Goal: Task Accomplishment & Management: Manage account settings

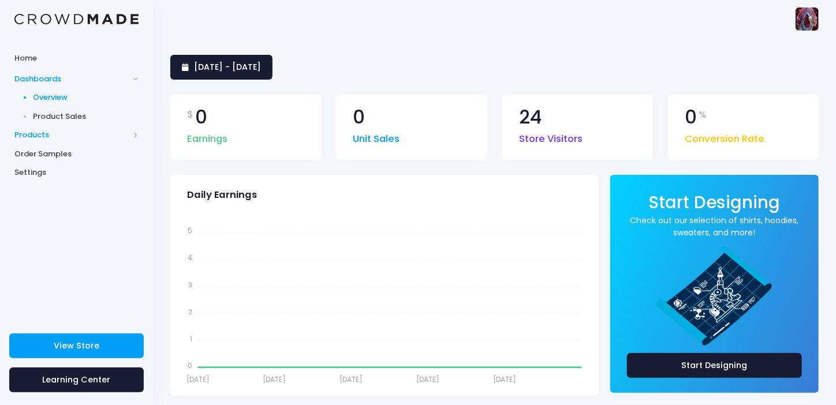
click at [35, 133] on span "Products" at bounding box center [71, 135] width 114 height 12
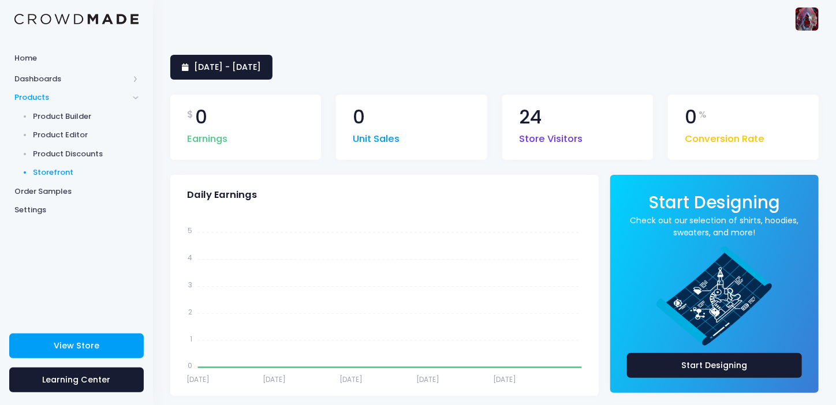
click at [54, 167] on span "Storefront" at bounding box center [86, 173] width 106 height 12
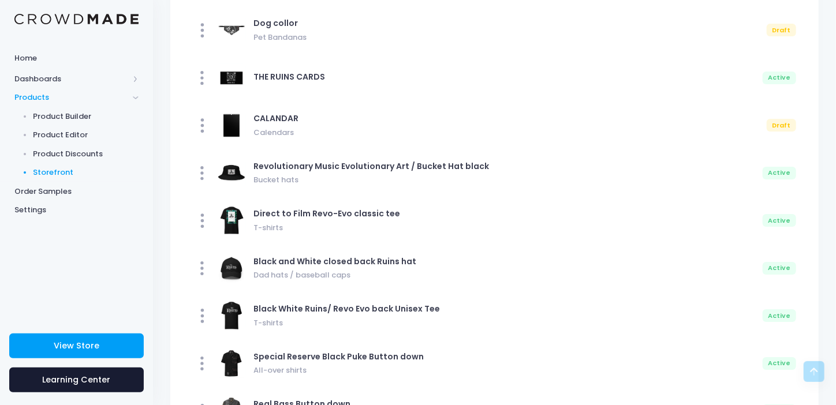
scroll to position [6229, 0]
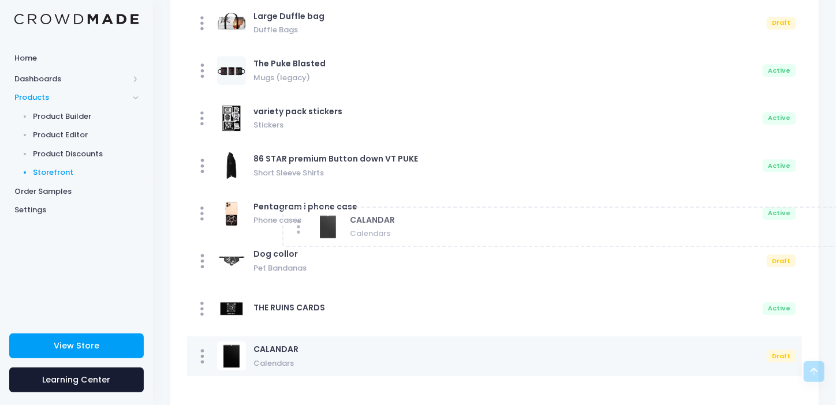
drag, startPoint x: 390, startPoint y: 224, endPoint x: 380, endPoint y: 210, distance: 16.6
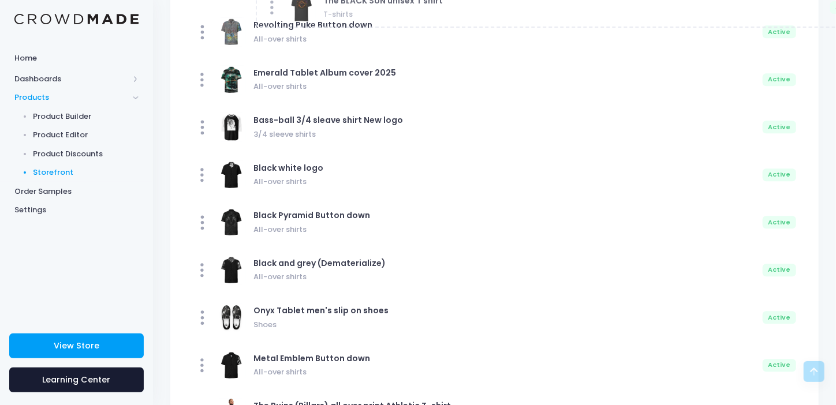
scroll to position [0, 0]
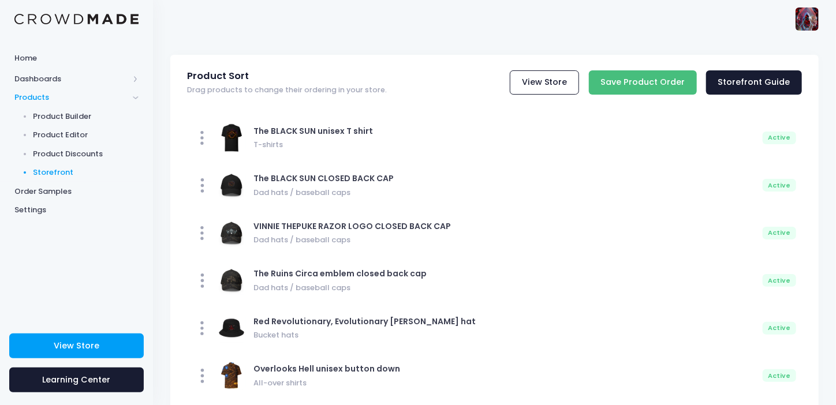
click at [648, 81] on input "Save Product Order" at bounding box center [643, 82] width 108 height 25
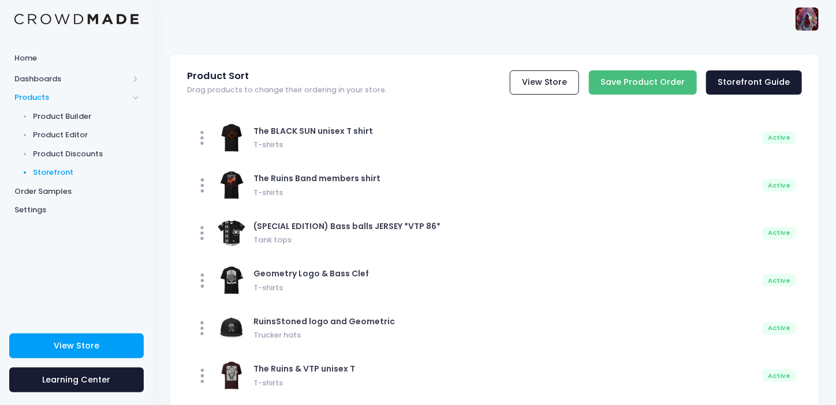
click at [645, 85] on input "Save Product Order" at bounding box center [643, 82] width 108 height 25
click at [641, 78] on input "Save Product Order" at bounding box center [643, 82] width 108 height 25
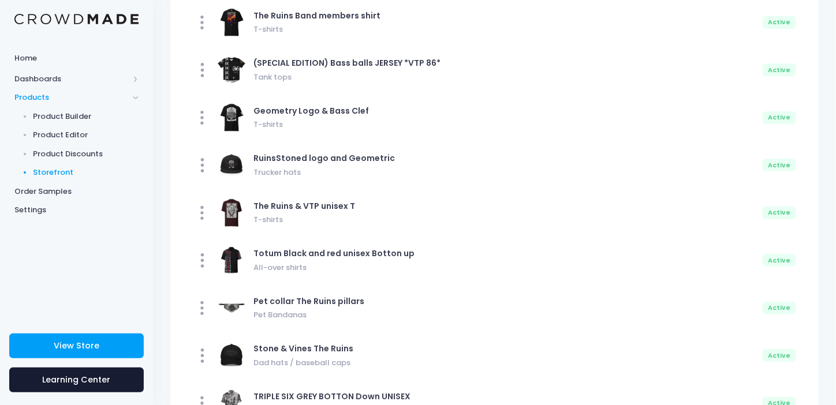
scroll to position [231, 0]
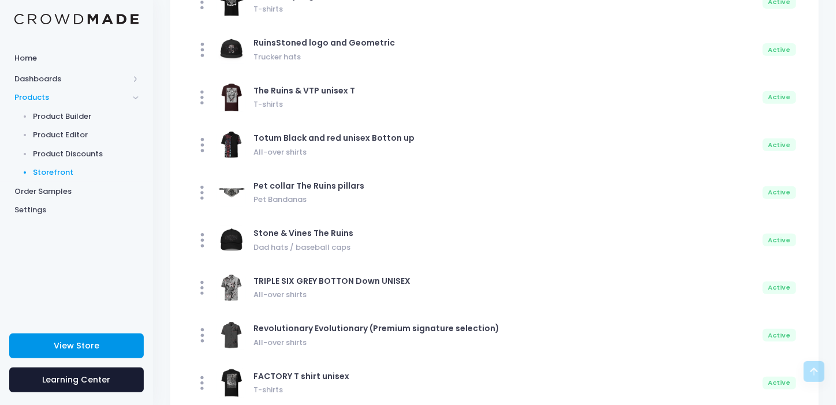
click at [83, 340] on span "View Store" at bounding box center [77, 346] width 46 height 12
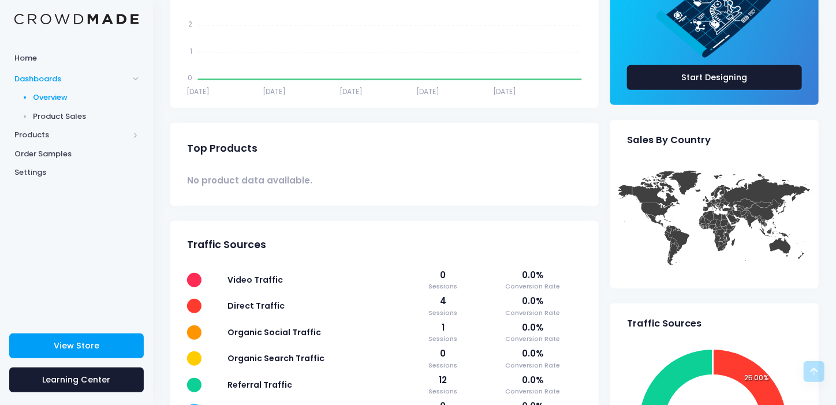
scroll to position [173, 0]
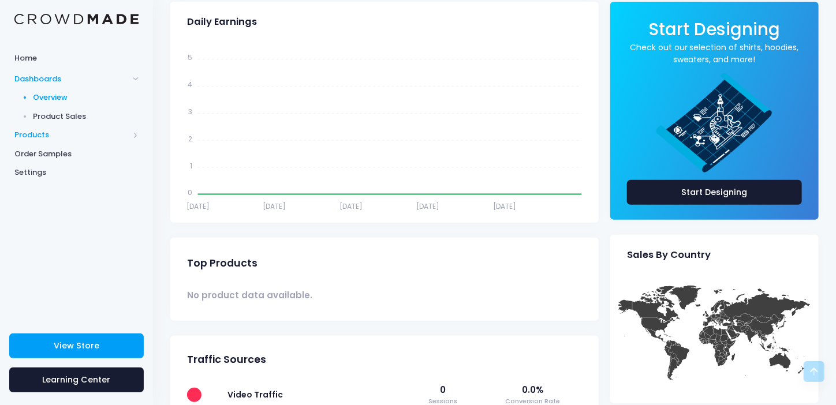
click at [51, 133] on span "Products" at bounding box center [71, 135] width 114 height 12
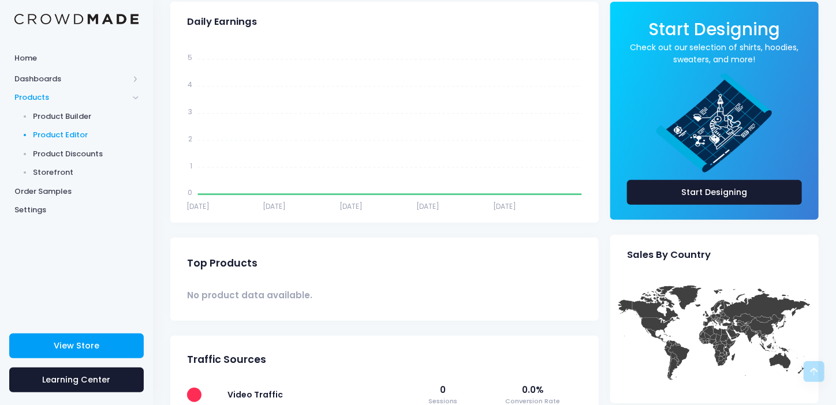
click at [71, 131] on span "Product Editor" at bounding box center [86, 135] width 106 height 12
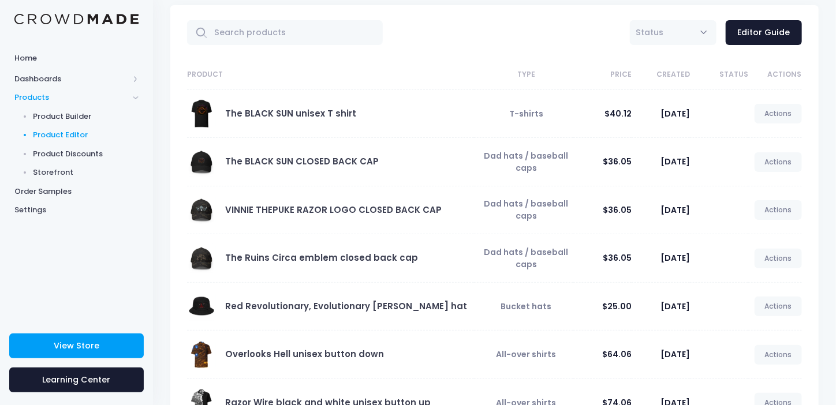
scroll to position [280, 0]
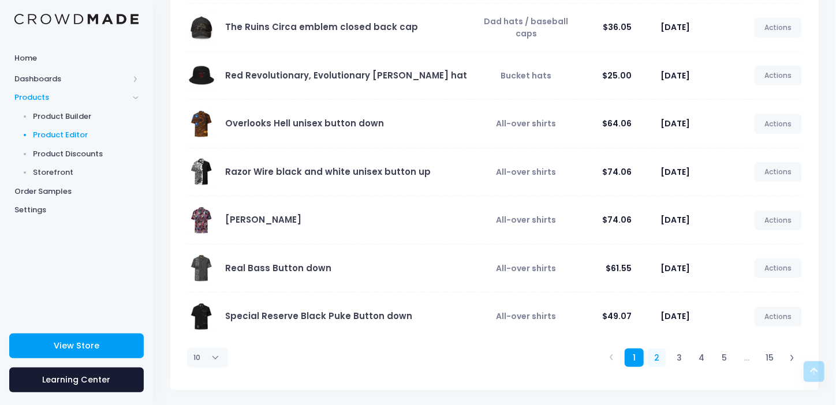
click at [659, 355] on link "2" at bounding box center [656, 358] width 19 height 19
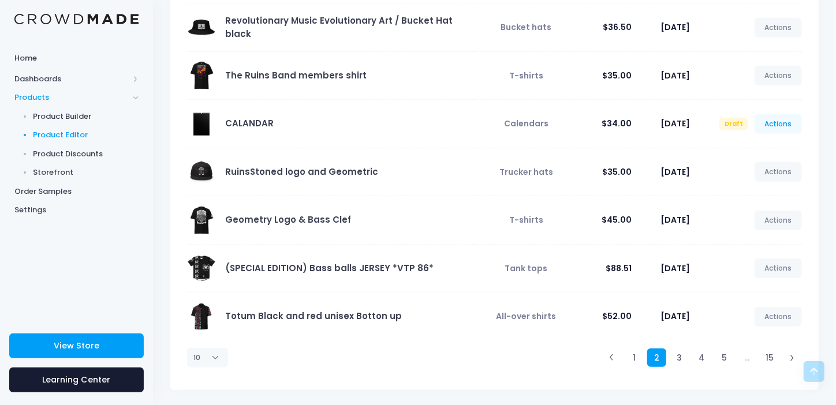
click at [779, 122] on link "Actions" at bounding box center [777, 124] width 47 height 20
click at [757, 189] on link "Publish" at bounding box center [765, 191] width 61 height 20
click at [753, 189] on link "Publish" at bounding box center [765, 191] width 61 height 20
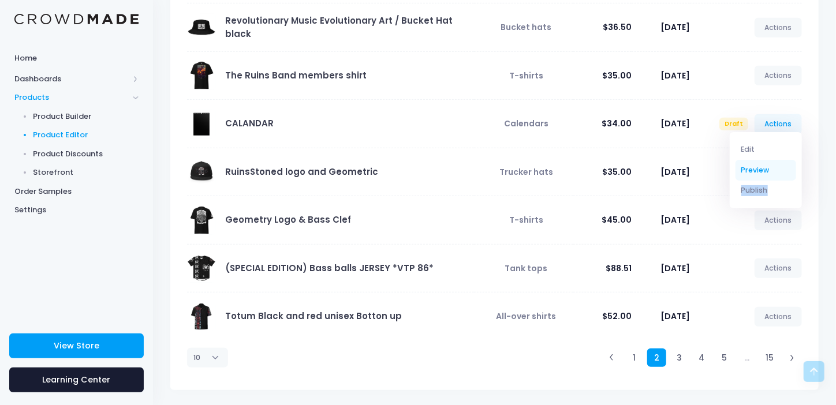
click at [760, 170] on link "Preview" at bounding box center [765, 170] width 61 height 20
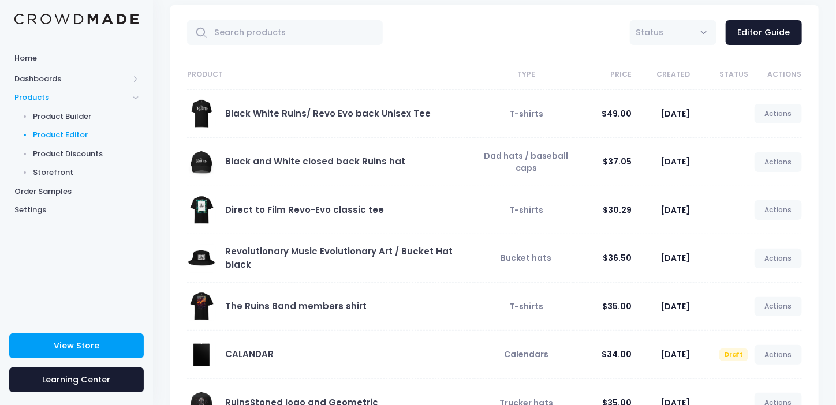
scroll to position [223, 0]
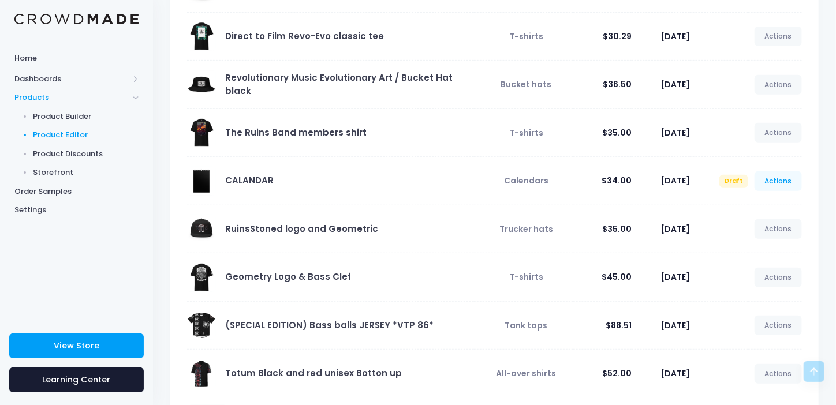
click at [780, 177] on link "Actions" at bounding box center [777, 181] width 47 height 20
click at [750, 205] on link "Edit" at bounding box center [765, 207] width 61 height 20
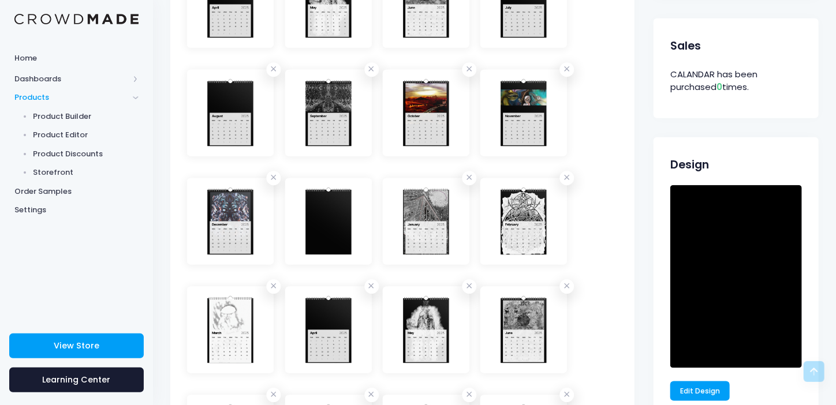
scroll to position [693, 0]
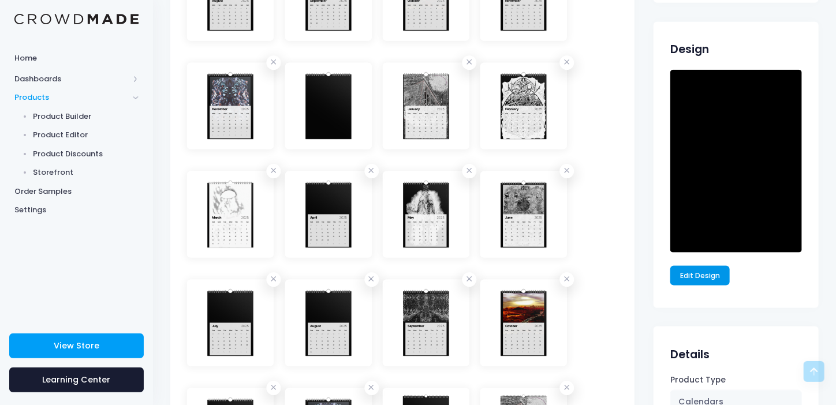
click at [706, 276] on link "Edit Design" at bounding box center [700, 276] width 60 height 20
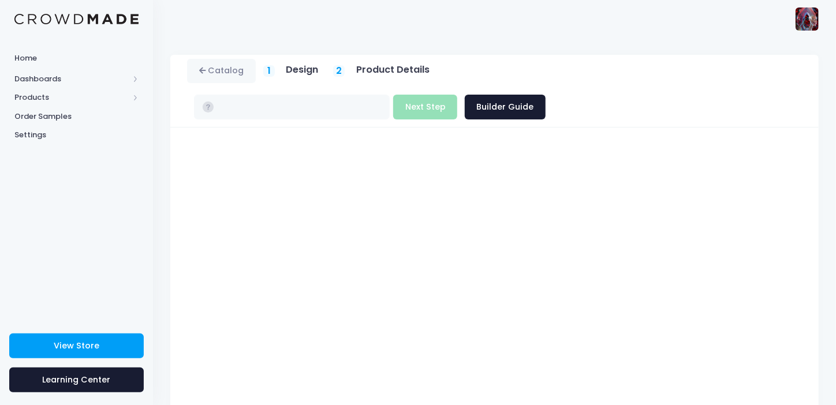
type input "$34.00 - $39.95"
click at [457, 95] on button "Next Step" at bounding box center [425, 107] width 64 height 25
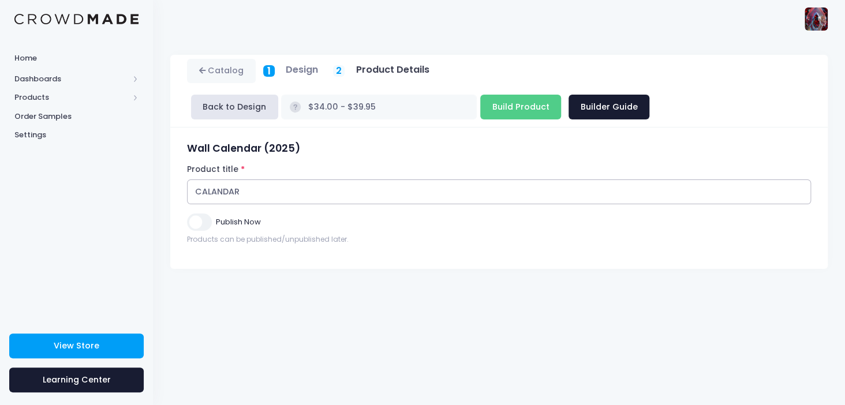
click at [245, 190] on input "CALANDAR" at bounding box center [499, 191] width 624 height 25
type input "CALANDAR of artworks"
click at [190, 216] on input "Publish Now" at bounding box center [199, 222] width 24 height 17
checkbox input "true"
click at [480, 109] on input "Build Product" at bounding box center [520, 107] width 81 height 25
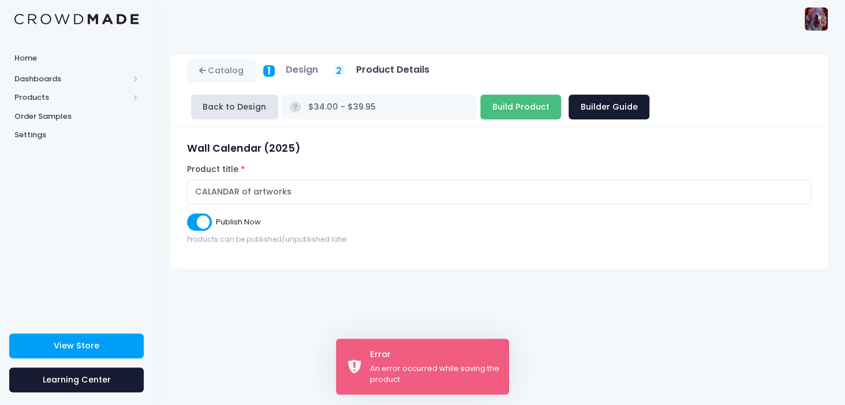
click at [480, 109] on input "Build Product" at bounding box center [520, 107] width 81 height 25
type input "Building product..."
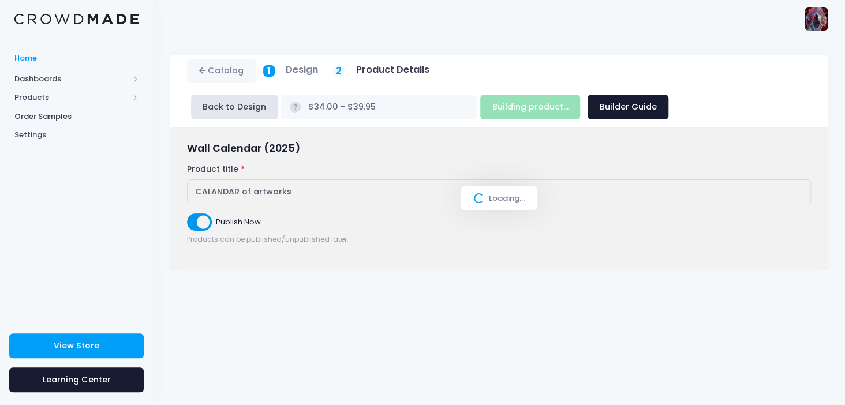
click at [42, 55] on span "Home" at bounding box center [76, 59] width 124 height 12
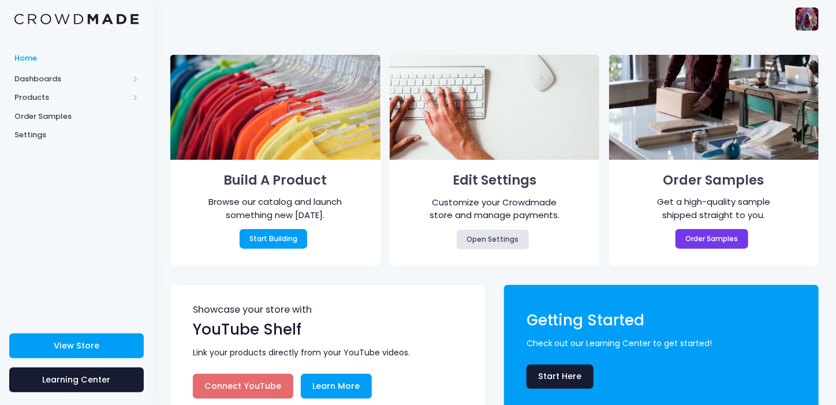
scroll to position [25, 0]
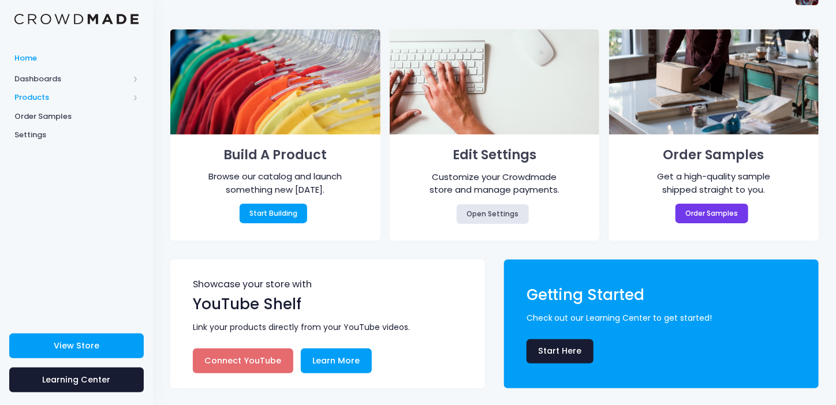
click at [44, 98] on span "Products" at bounding box center [71, 98] width 114 height 12
click at [57, 172] on span "Storefront" at bounding box center [86, 173] width 106 height 12
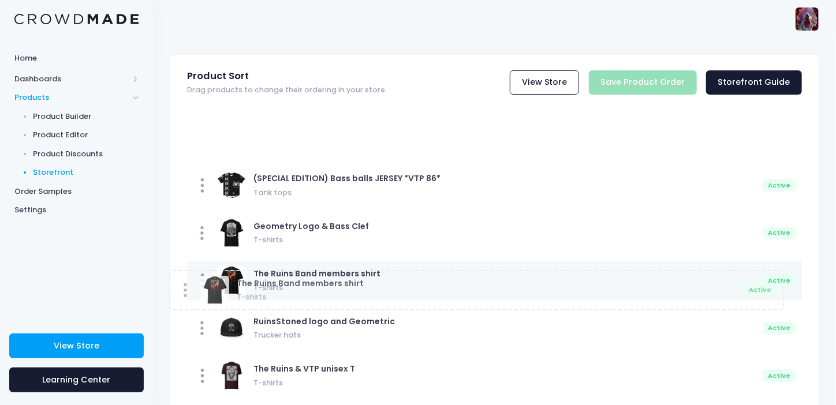
drag, startPoint x: 321, startPoint y: 137, endPoint x: 304, endPoint y: 291, distance: 155.6
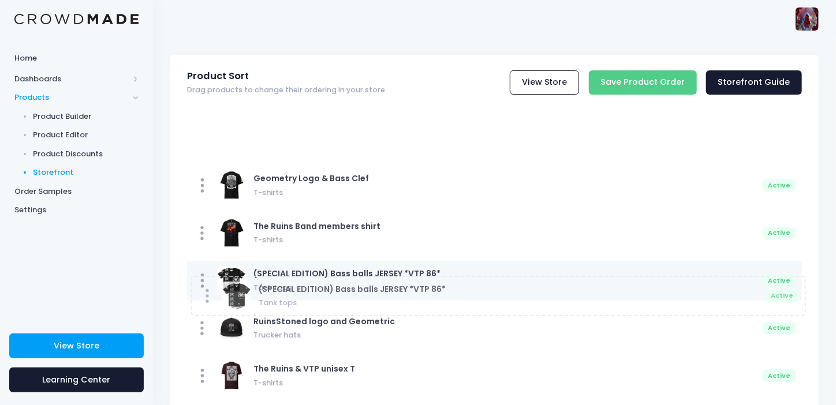
drag, startPoint x: 330, startPoint y: 139, endPoint x: 330, endPoint y: 310, distance: 170.8
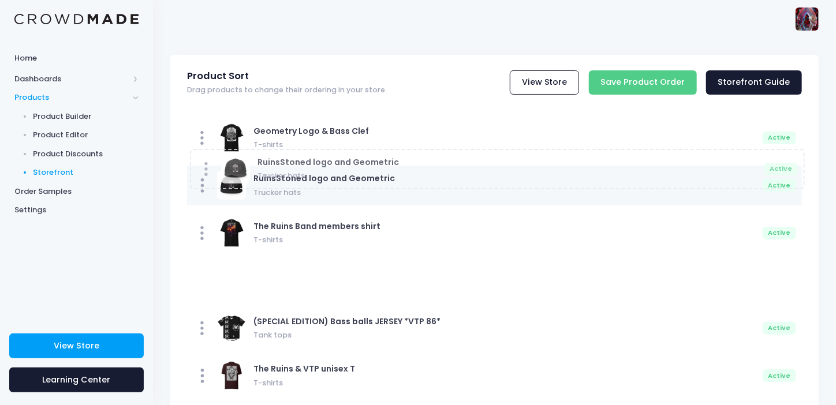
drag, startPoint x: 327, startPoint y: 229, endPoint x: 330, endPoint y: 149, distance: 79.7
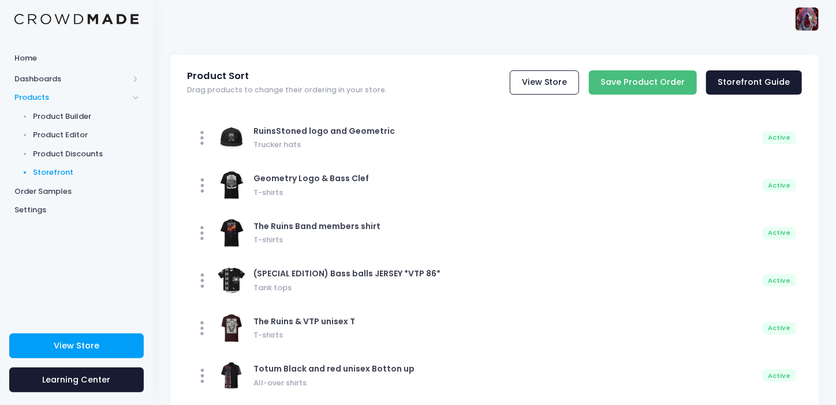
click at [665, 73] on input "Save Product Order" at bounding box center [643, 82] width 108 height 25
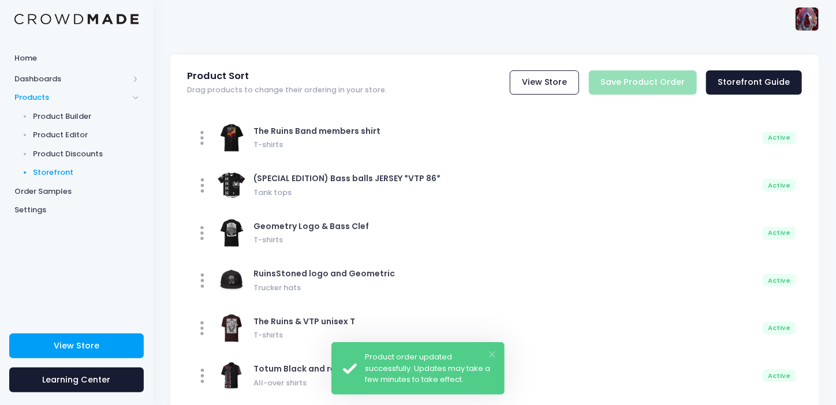
click at [492, 351] on button "×" at bounding box center [492, 354] width 6 height 6
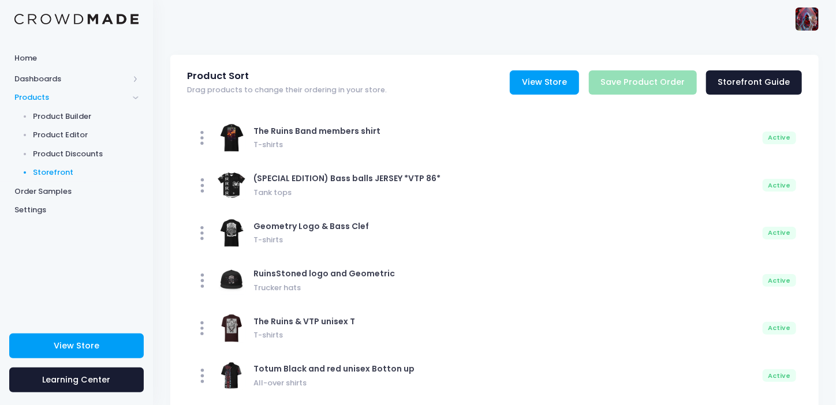
click at [556, 87] on link "View Store" at bounding box center [544, 82] width 69 height 25
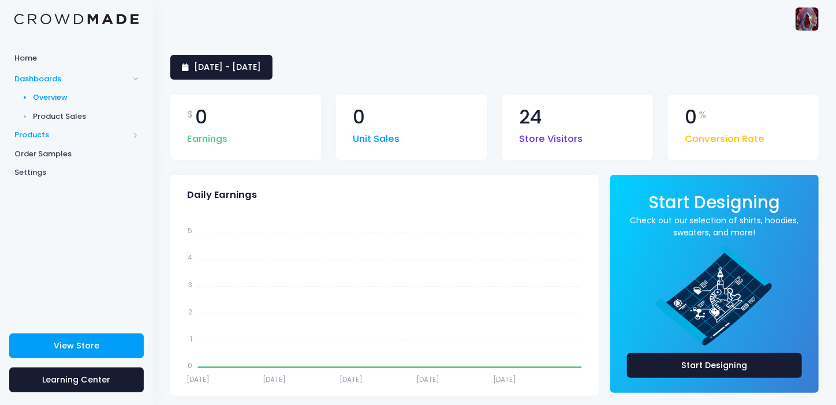
click at [35, 134] on span "Products" at bounding box center [71, 135] width 114 height 12
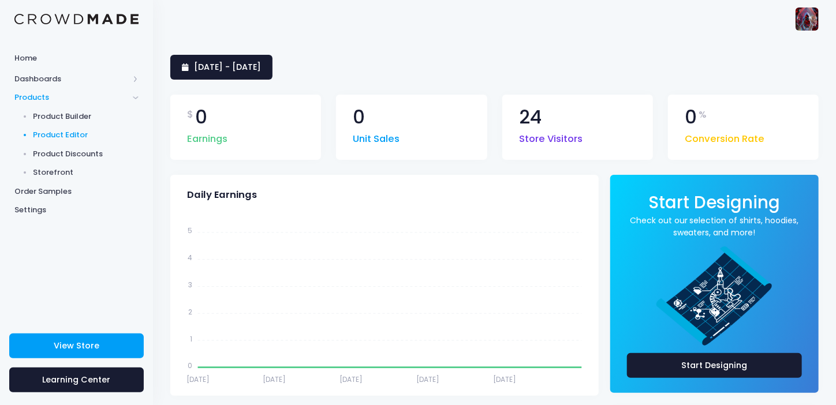
click at [74, 136] on span "Product Editor" at bounding box center [86, 135] width 106 height 12
click at [76, 135] on span "Product Editor" at bounding box center [86, 135] width 106 height 12
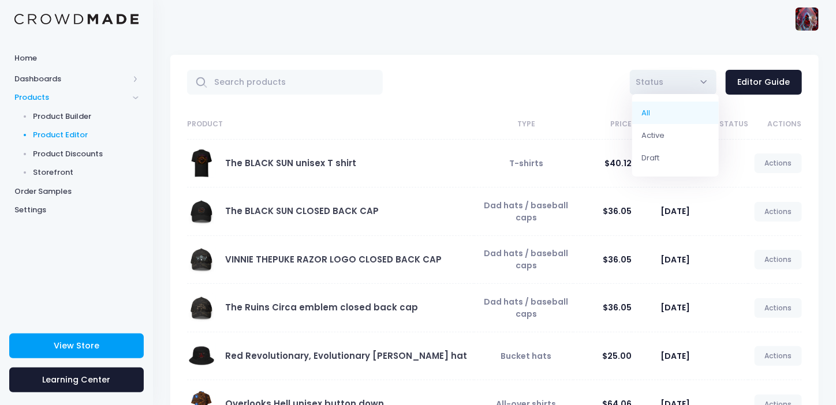
click at [696, 86] on span "Status" at bounding box center [673, 82] width 87 height 25
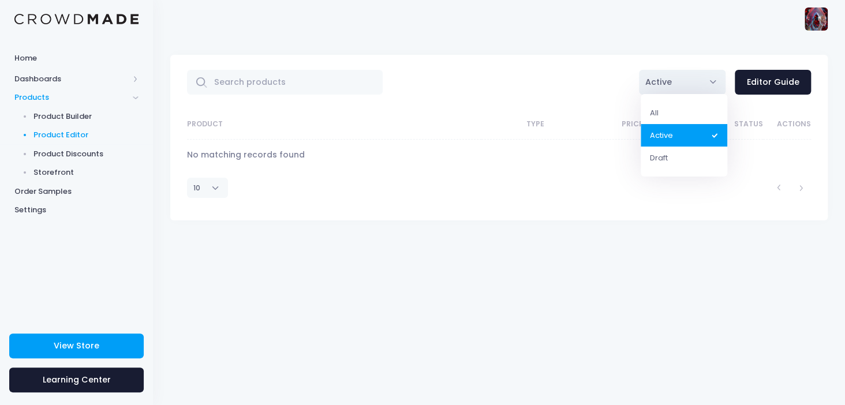
click at [701, 80] on span "Active" at bounding box center [682, 82] width 87 height 25
select select "draft"
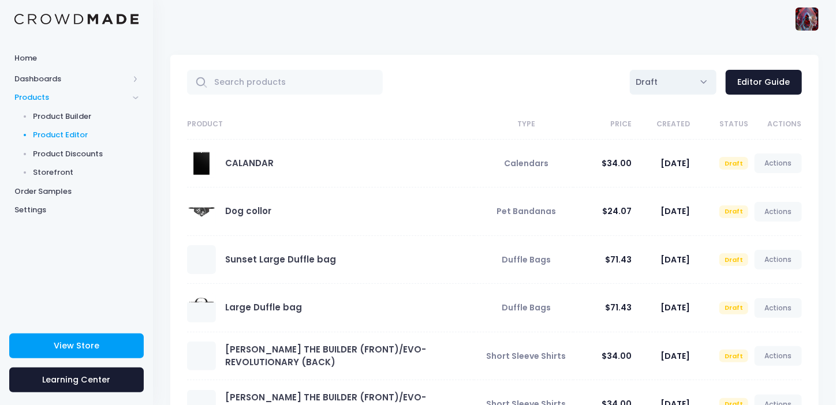
scroll to position [57, 0]
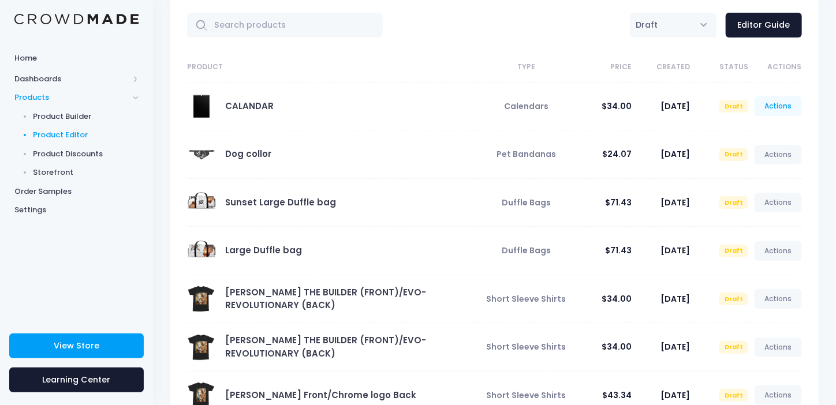
click at [777, 107] on link "Actions" at bounding box center [777, 106] width 47 height 20
click at [747, 171] on link "Publish" at bounding box center [765, 174] width 61 height 20
click at [711, 169] on td "Draft" at bounding box center [719, 154] width 58 height 48
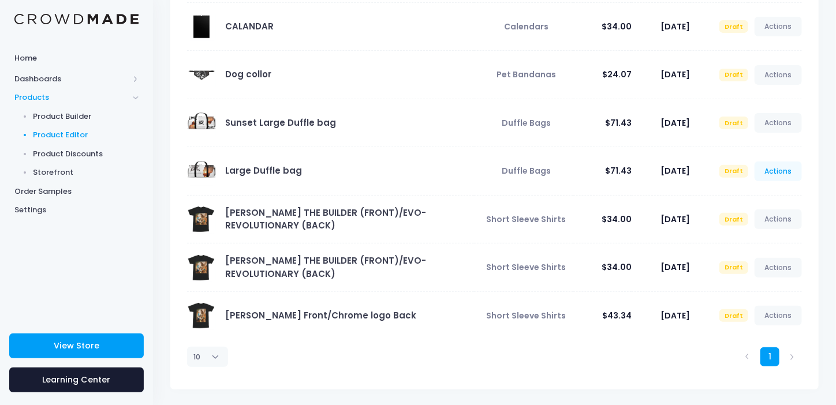
click at [773, 170] on link "Actions" at bounding box center [777, 172] width 47 height 20
click at [754, 235] on link "Publish" at bounding box center [765, 238] width 61 height 20
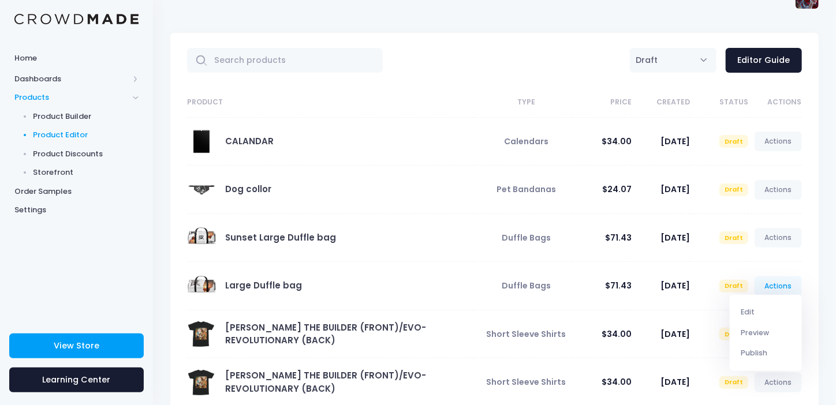
click at [713, 214] on td "Draft" at bounding box center [719, 238] width 58 height 48
click at [775, 138] on link "Actions" at bounding box center [777, 142] width 47 height 20
click at [750, 189] on link "Preview" at bounding box center [765, 188] width 61 height 20
